Goal: Book appointment/travel/reservation

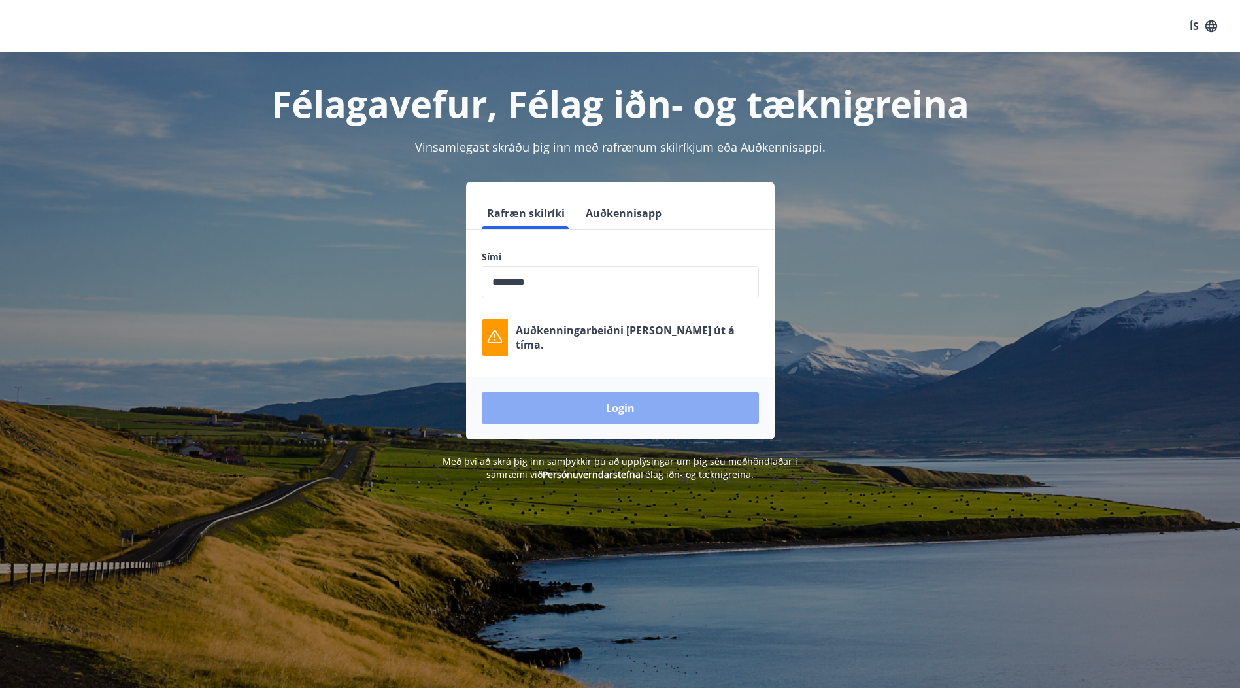
click at [614, 407] on button "Login" at bounding box center [620, 407] width 277 height 31
click at [614, 410] on button "Login" at bounding box center [620, 407] width 277 height 31
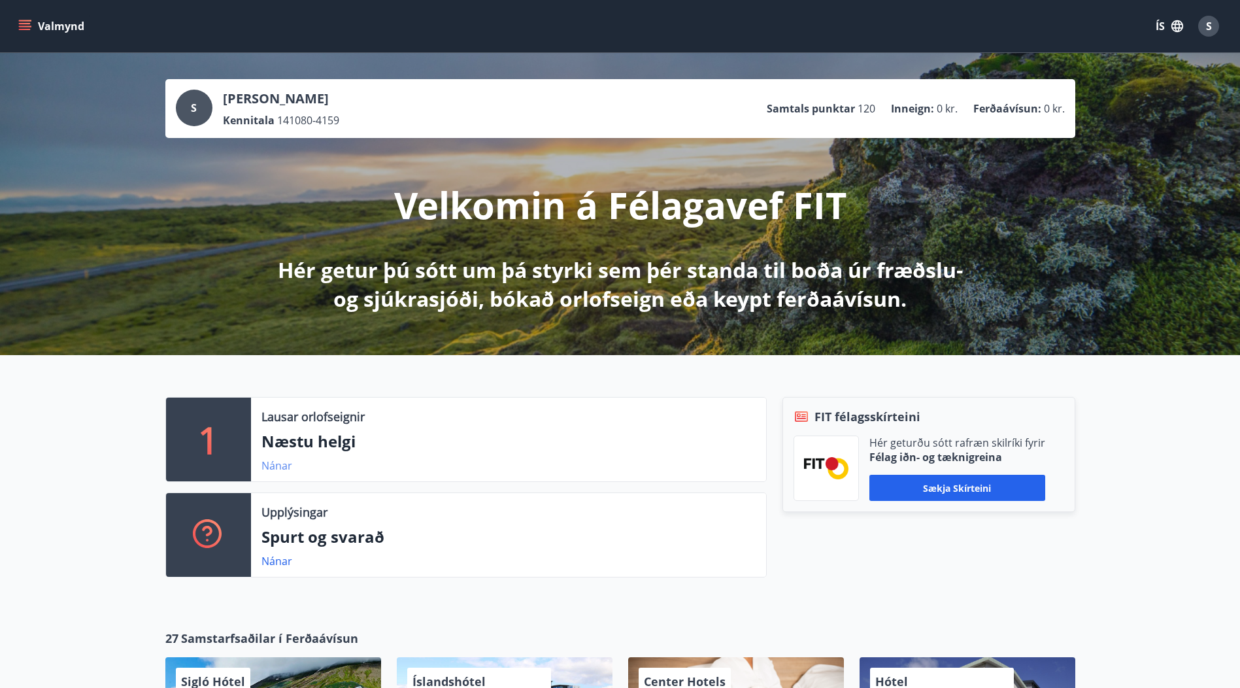
click at [270, 467] on link "Nánar" at bounding box center [276, 465] width 31 height 14
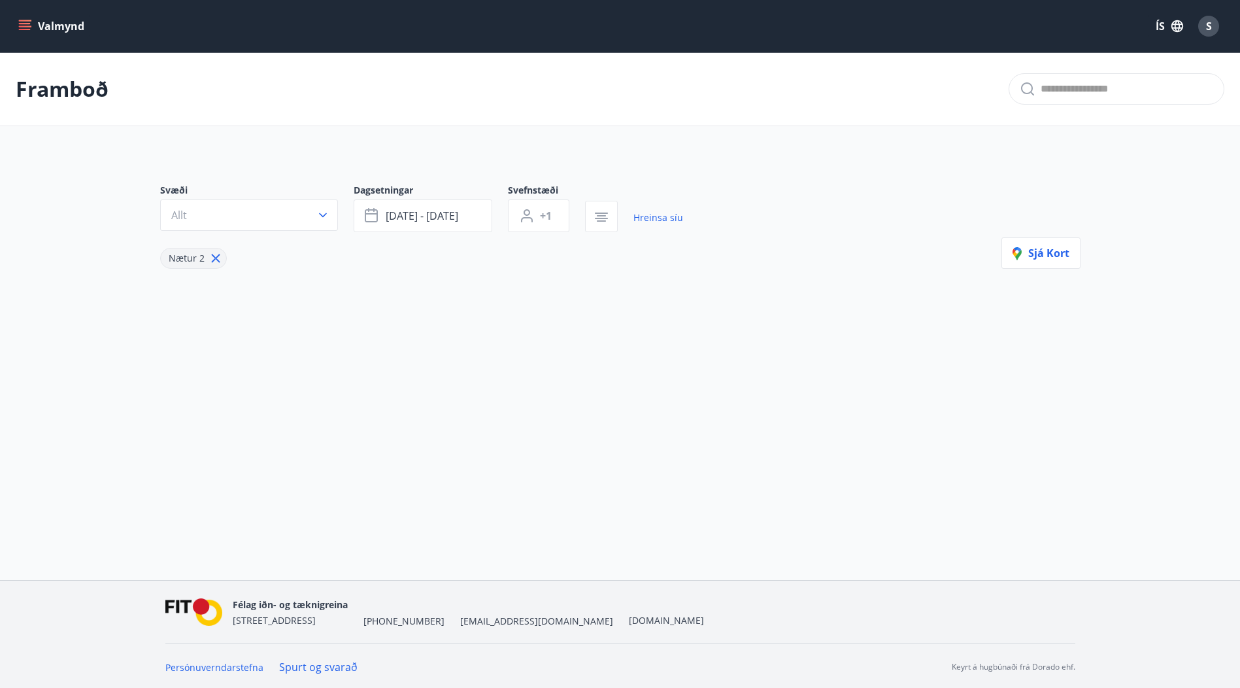
type input "*"
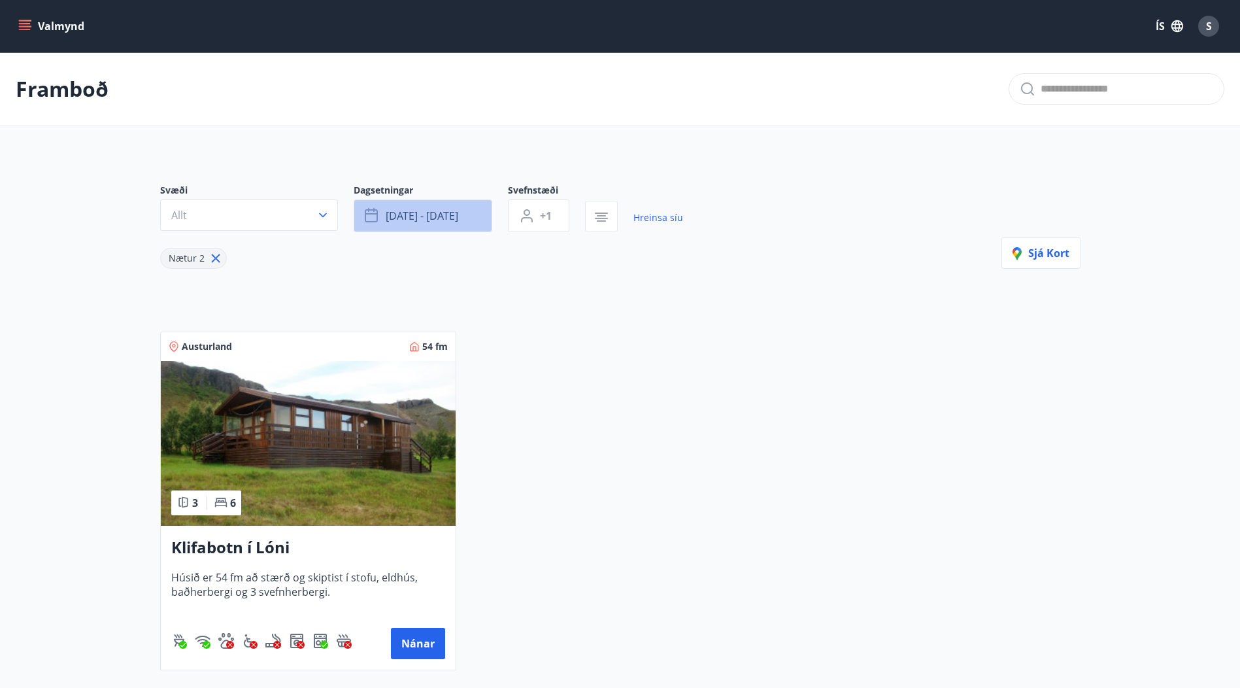
click at [450, 210] on span "okt 17 - okt 20" at bounding box center [422, 216] width 73 height 14
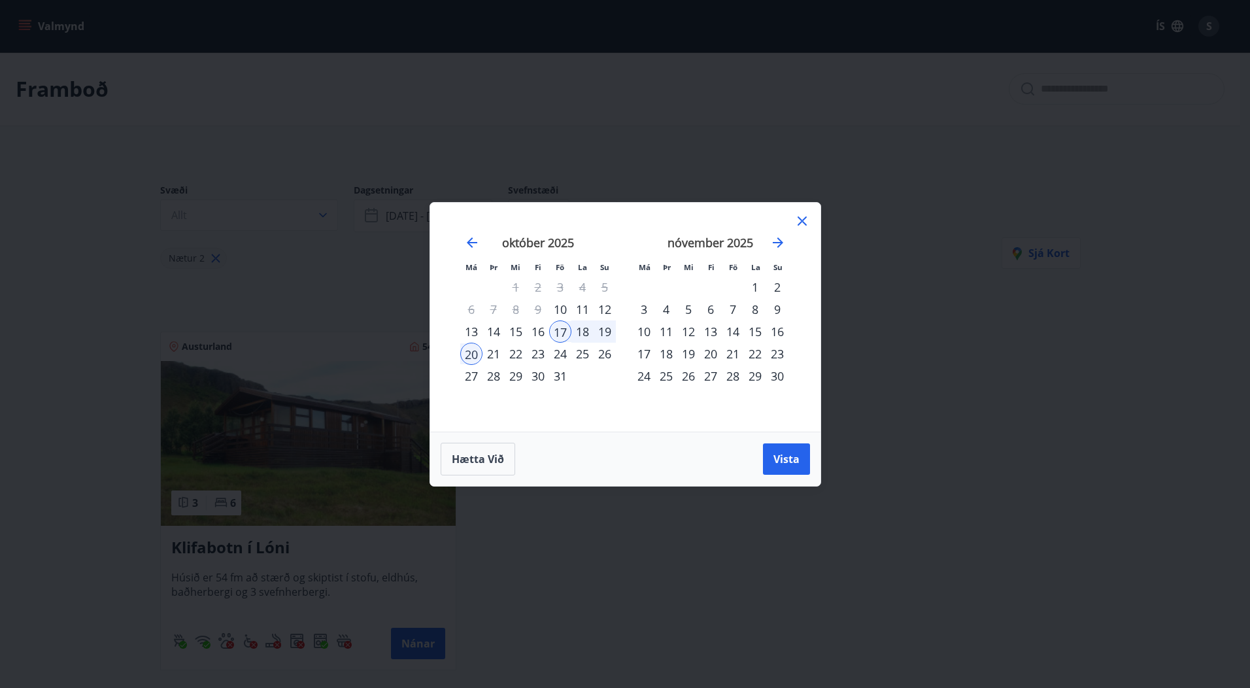
click at [555, 354] on div "24" at bounding box center [560, 353] width 22 height 22
click at [605, 352] on div "26" at bounding box center [604, 353] width 22 height 22
click at [780, 460] on span "Vista" at bounding box center [786, 459] width 26 height 14
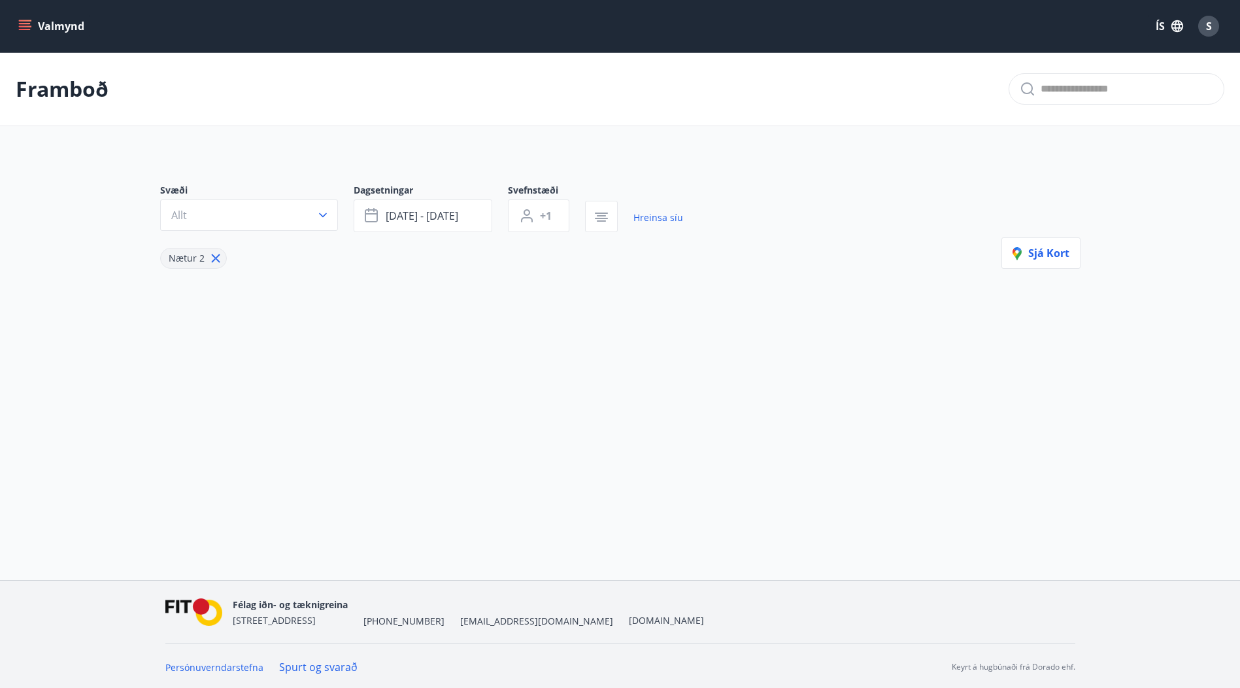
scroll to position [2, 0]
click at [422, 218] on span "okt 24 - okt 26" at bounding box center [422, 214] width 73 height 14
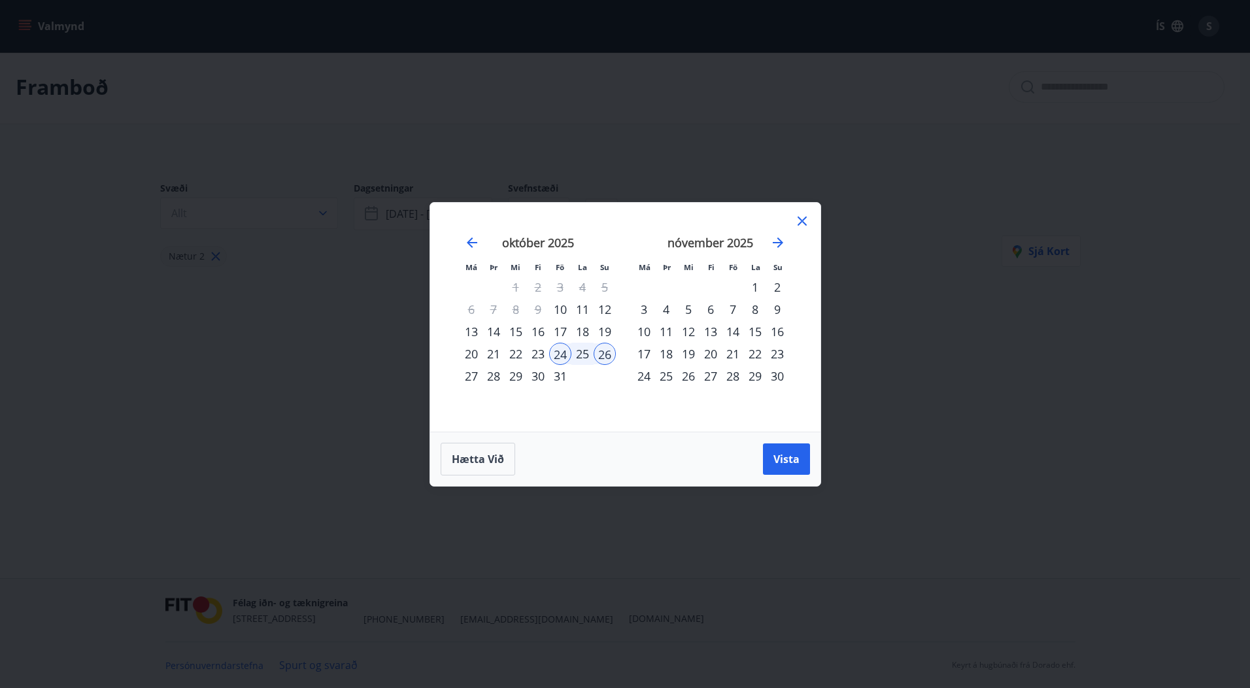
click at [542, 357] on div "23" at bounding box center [538, 353] width 22 height 22
click at [471, 377] on div "27" at bounding box center [471, 376] width 22 height 22
click at [793, 456] on span "Vista" at bounding box center [786, 459] width 26 height 14
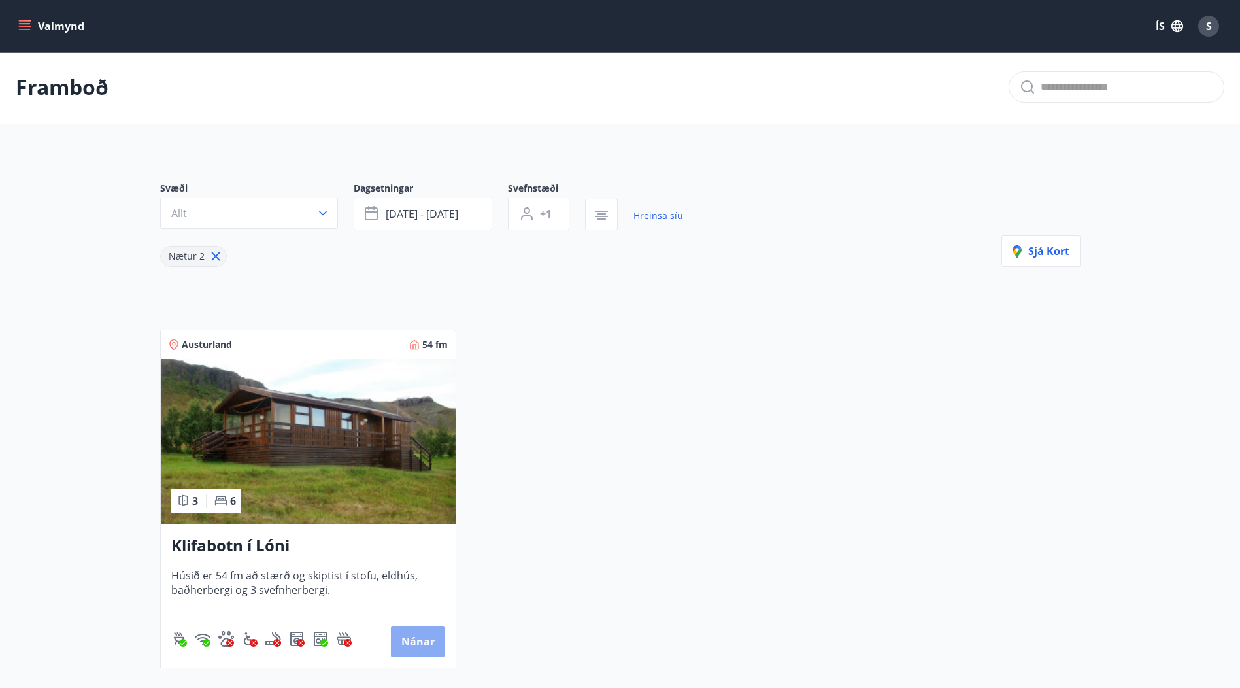
click at [423, 642] on button "Nánar" at bounding box center [418, 641] width 54 height 31
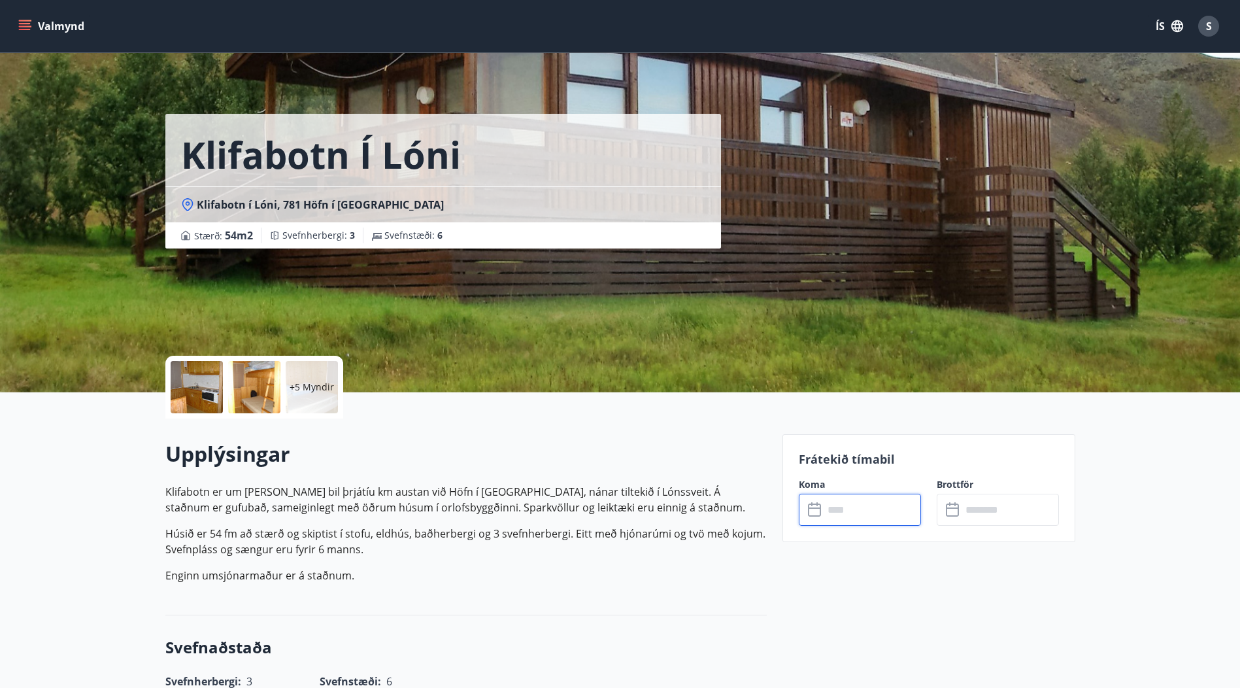
click at [866, 504] on input "text" at bounding box center [872, 509] width 97 height 32
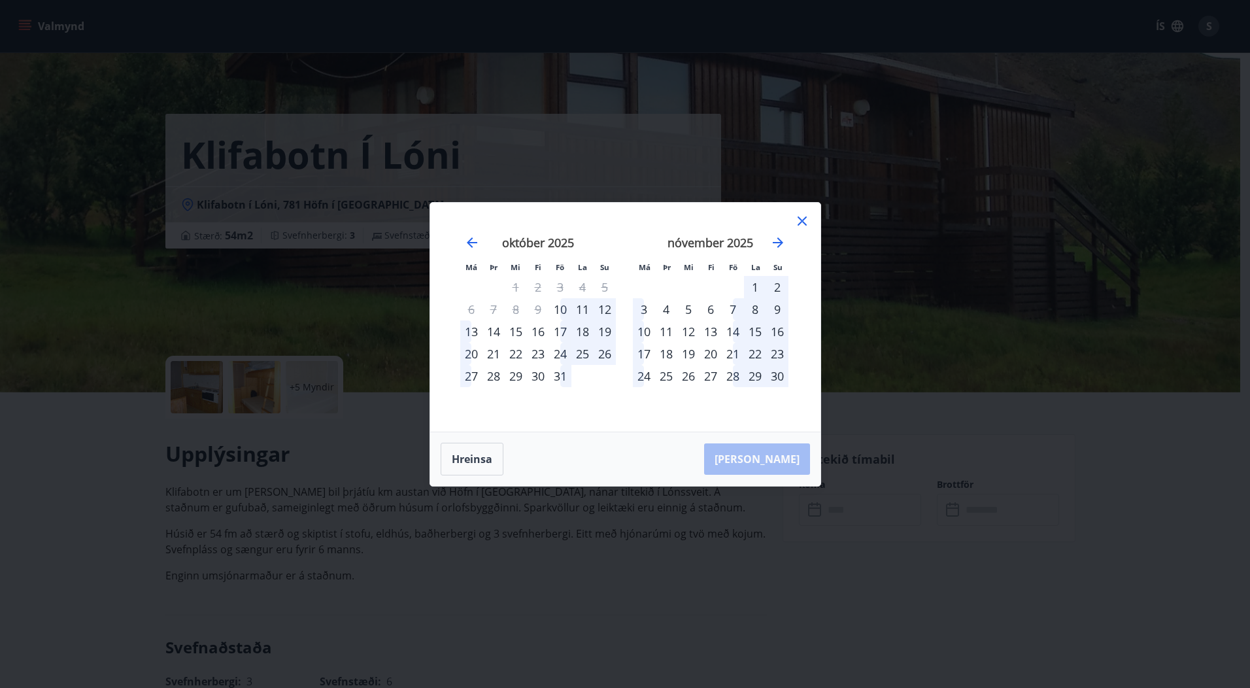
click at [799, 224] on icon at bounding box center [802, 221] width 16 height 16
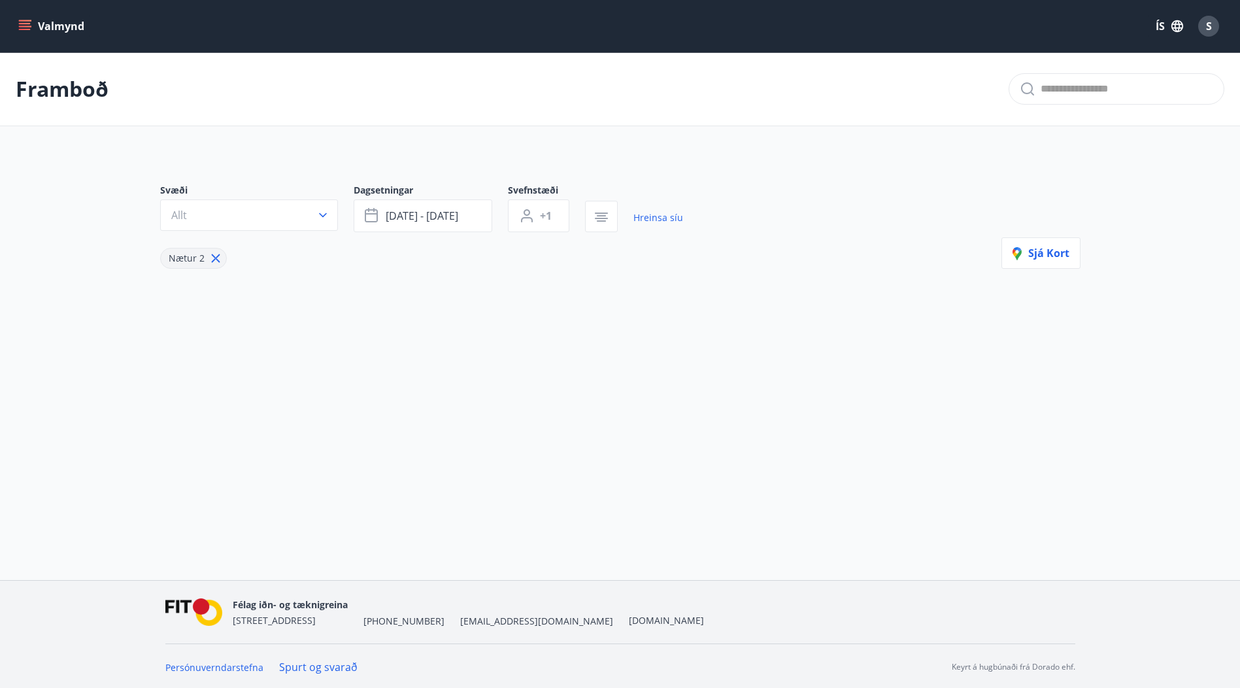
type input "*"
